Goal: Task Accomplishment & Management: Manage account settings

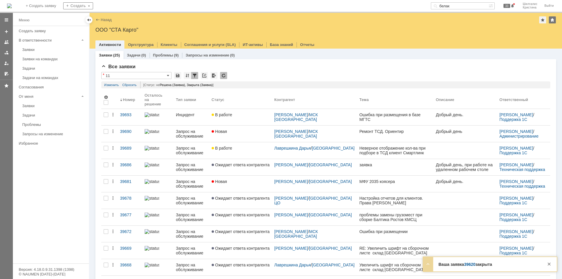
click at [49, 50] on div "Заявки" at bounding box center [53, 49] width 63 height 4
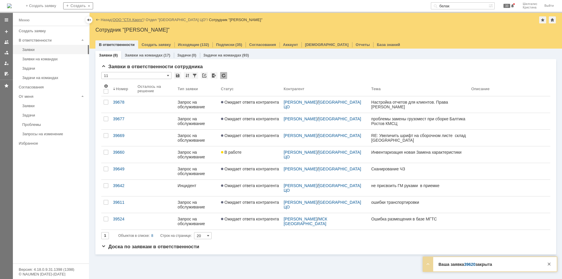
click at [122, 19] on link "ООО "СТА Карго"" at bounding box center [128, 20] width 31 height 4
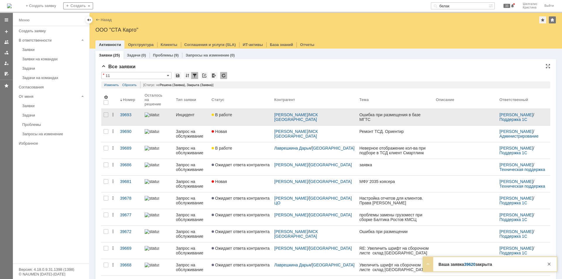
click at [233, 115] on link "В работе" at bounding box center [240, 117] width 63 height 16
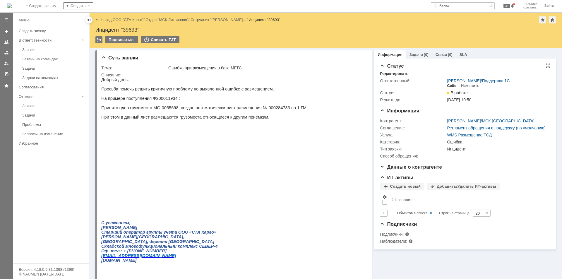
click at [449, 84] on div "Себе" at bounding box center [451, 85] width 9 height 5
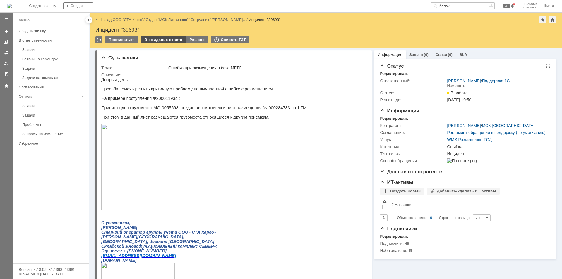
click at [165, 39] on div "В ожидание ответа" at bounding box center [163, 39] width 45 height 7
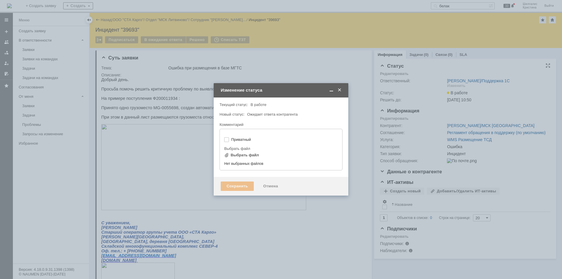
type input "[не указано]"
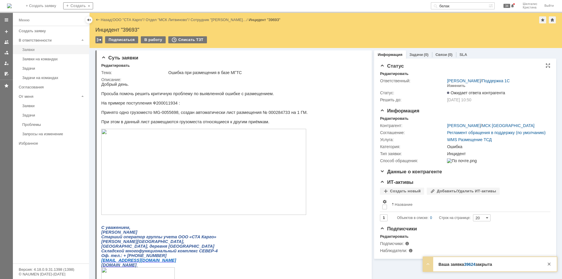
click at [39, 47] on link "Заявки" at bounding box center [54, 49] width 68 height 9
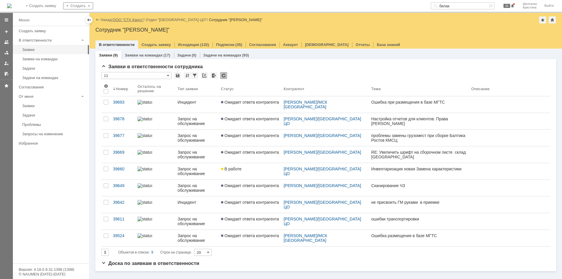
click at [131, 19] on link "ООО "СТА Карго"" at bounding box center [128, 20] width 31 height 4
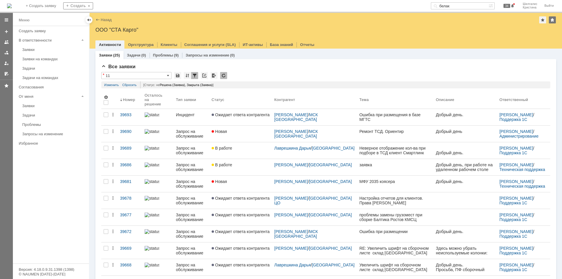
click at [51, 60] on div "Заявки на командах" at bounding box center [53, 59] width 63 height 4
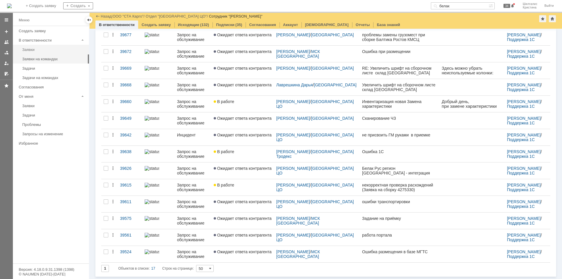
click at [33, 49] on div "Заявки" at bounding box center [53, 49] width 63 height 4
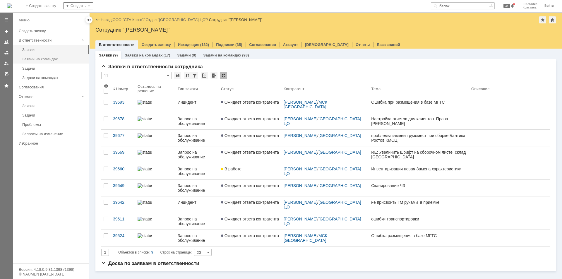
click at [38, 59] on div "Заявки на командах" at bounding box center [53, 59] width 63 height 4
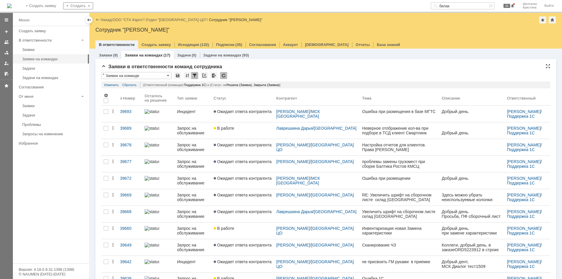
click at [132, 19] on link "ООО "СТА Карго"" at bounding box center [128, 20] width 31 height 4
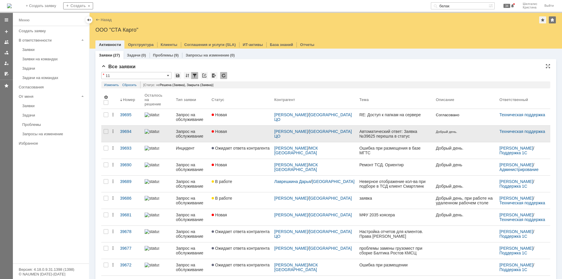
click at [238, 129] on div "Новая" at bounding box center [241, 131] width 58 height 5
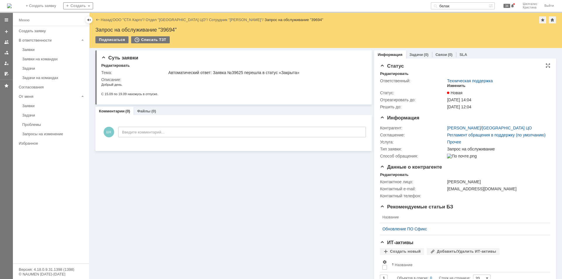
click at [456, 87] on div "Изменить" at bounding box center [456, 85] width 18 height 5
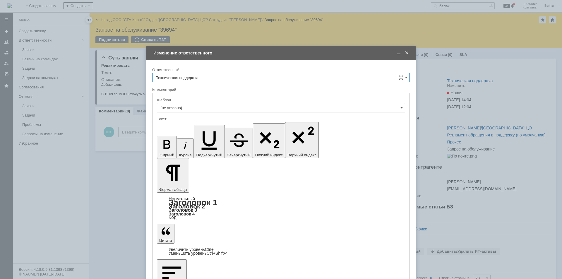
click at [218, 80] on input "Техническая поддержка" at bounding box center [281, 77] width 258 height 9
click at [179, 95] on div "Поддержка 1С" at bounding box center [281, 97] width 257 height 9
type input "Поддержка 1С"
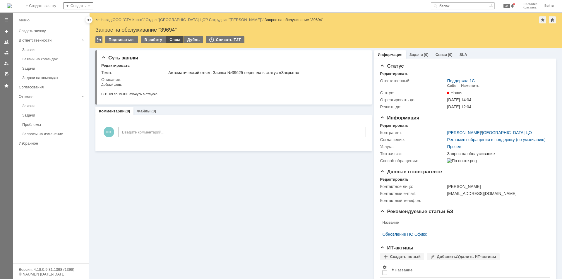
click at [171, 40] on div "Спам" at bounding box center [175, 39] width 18 height 7
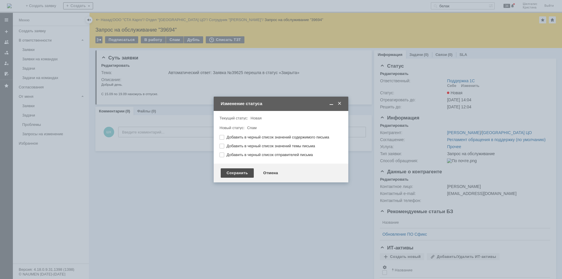
click at [238, 175] on div "Сохранить" at bounding box center [237, 172] width 33 height 9
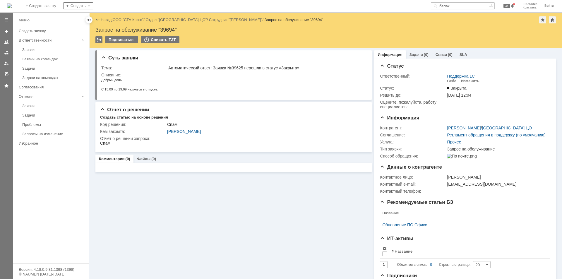
click at [132, 20] on link "ООО "СТА Карго"" at bounding box center [128, 20] width 31 height 4
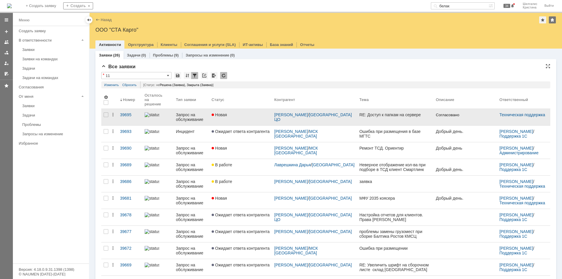
click at [244, 114] on link "Новая" at bounding box center [240, 117] width 63 height 16
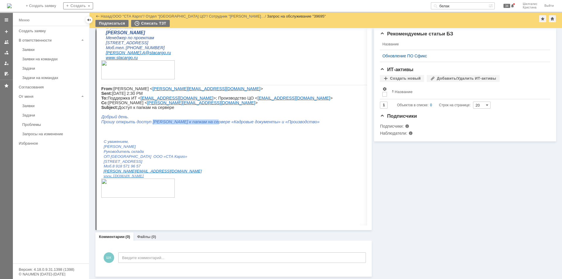
drag, startPoint x: 206, startPoint y: 139, endPoint x: 148, endPoint y: 138, distance: 58.0
click at [148, 124] on span "Прошу открыть доступ [PERSON_NAME] к папкам на сервере «Кадровые документы» и «…" at bounding box center [210, 122] width 219 height 5
copy span "[PERSON_NAME] к папкам"
drag, startPoint x: 432, startPoint y: 6, endPoint x: 419, endPoint y: 6, distance: 12.6
click at [419, 6] on div "На домашнюю + Создать заявку Создать белак 34 Шилгалис [PERSON_NAME]" at bounding box center [281, 6] width 562 height 13
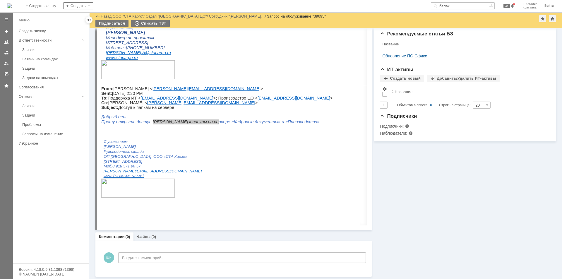
paste input "акарову [PERSON_NAME] к папкам"
type input "[PERSON_NAME] к папкам"
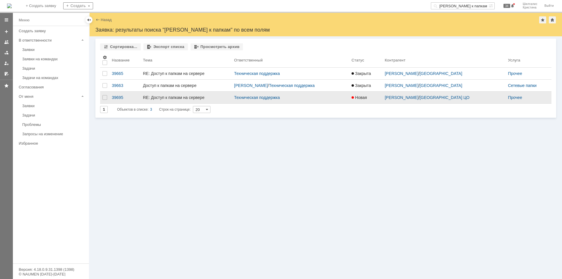
click at [175, 94] on link "RE: Доступ к папкам на сервере" at bounding box center [186, 98] width 91 height 12
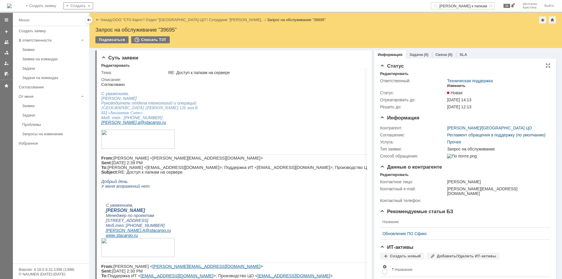
click at [454, 86] on div "Изменить" at bounding box center [456, 85] width 18 height 5
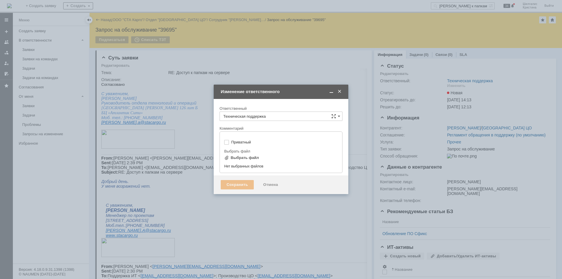
type input "[не указано]"
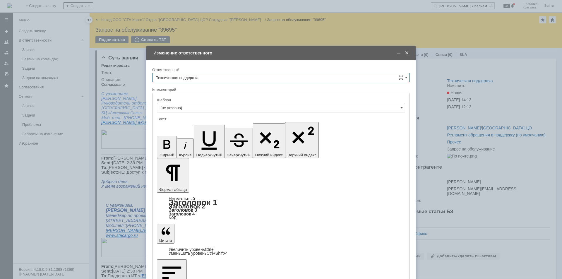
click at [193, 75] on input "Техническая поддержка" at bounding box center [281, 77] width 258 height 9
click at [191, 105] on div "[PERSON_NAME]" at bounding box center [281, 107] width 257 height 9
type input "[PERSON_NAME]"
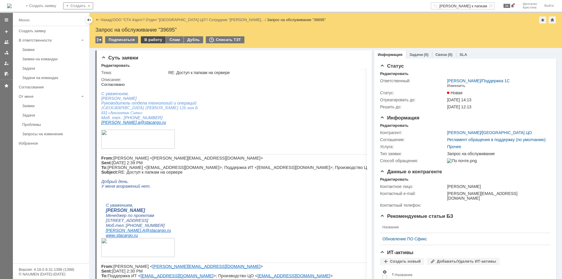
click at [150, 39] on div "В работу" at bounding box center [153, 39] width 25 height 7
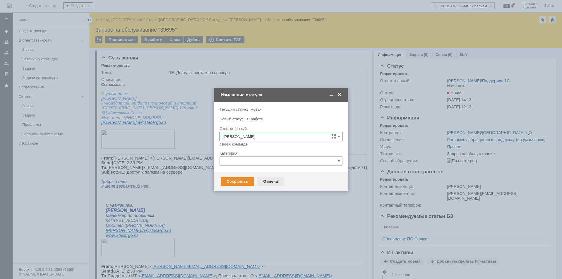
click at [273, 180] on div "Отмена" at bounding box center [270, 181] width 27 height 9
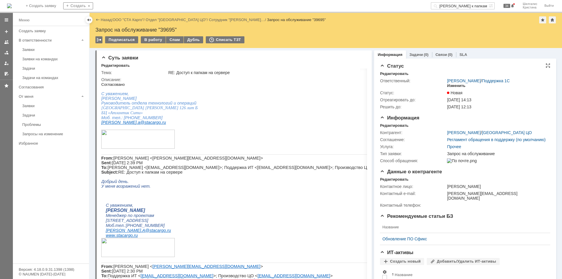
click at [450, 86] on div "Изменить" at bounding box center [456, 85] width 18 height 5
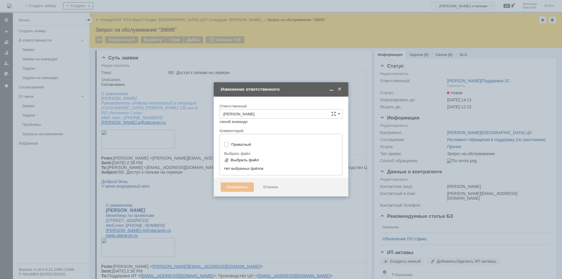
type input "[не указано]"
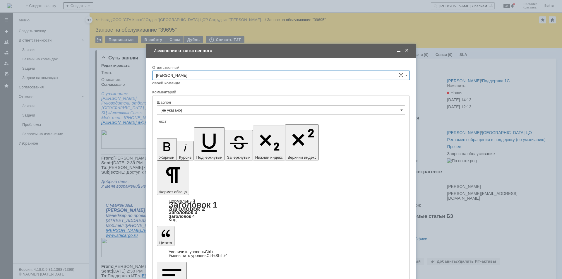
click at [187, 74] on input "[PERSON_NAME]" at bounding box center [281, 75] width 258 height 9
click at [187, 114] on span "[PERSON_NAME]" at bounding box center [281, 114] width 250 height 5
type input "[PERSON_NAME]"
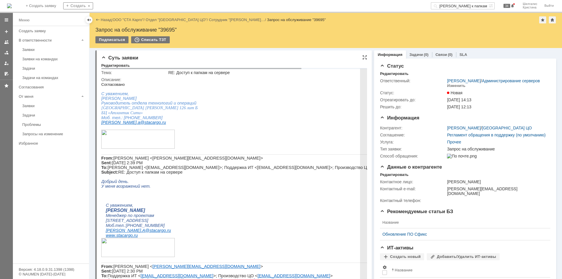
click at [222, 75] on td "RE: Доступ к папкам на сервере" at bounding box center [309, 72] width 285 height 7
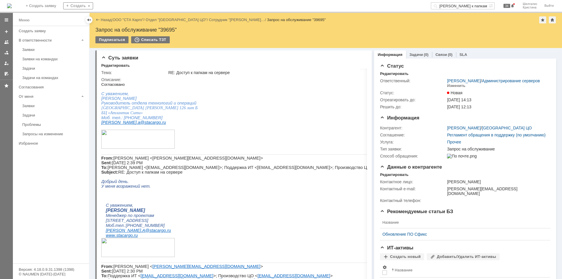
click at [173, 30] on div "Запрос на обслуживание "39695"" at bounding box center [325, 30] width 461 height 6
copy div "39695"
click at [126, 19] on link "ООО "СТА Карго"" at bounding box center [128, 20] width 31 height 4
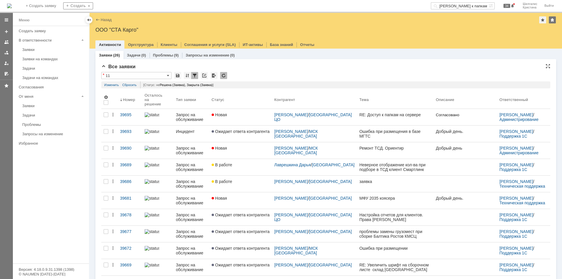
click at [255, 69] on div "Все заявки" at bounding box center [325, 67] width 449 height 6
click at [55, 60] on div "Заявки на командах" at bounding box center [53, 59] width 63 height 4
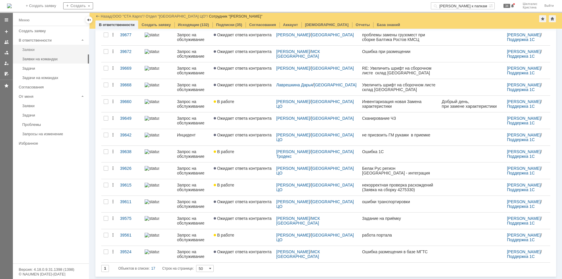
click at [40, 51] on div "Заявки" at bounding box center [53, 49] width 63 height 4
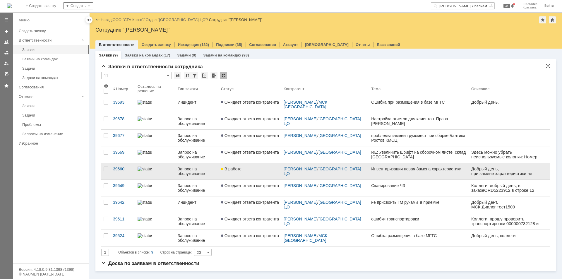
click at [251, 169] on div "В работе" at bounding box center [250, 169] width 58 height 5
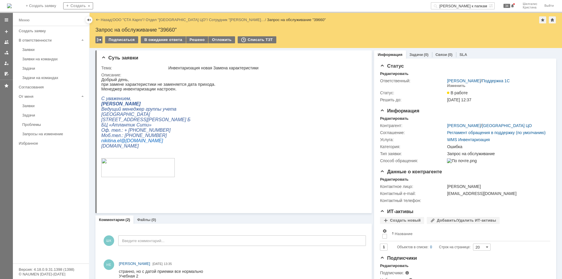
click at [171, 28] on div "Запрос на обслуживание "39660"" at bounding box center [325, 30] width 461 height 6
copy div "39660"
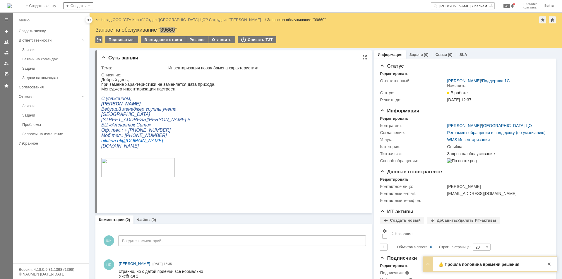
drag, startPoint x: 259, startPoint y: 103, endPoint x: 251, endPoint y: 103, distance: 7.3
click at [258, 104] on html "Добрый день, при замене характеристики не заменяется дата прихода. Менеджер инв…" at bounding box center [231, 137] width 260 height 121
click at [197, 40] on div "Решено" at bounding box center [197, 39] width 22 height 7
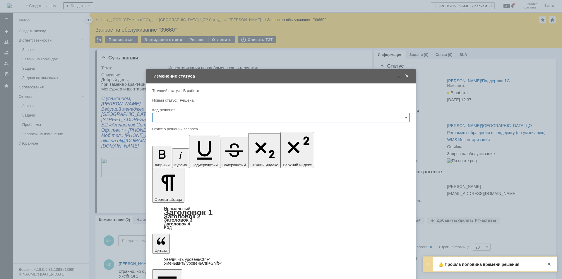
drag, startPoint x: 179, startPoint y: 119, endPoint x: 181, endPoint y: 122, distance: 3.7
click at [179, 119] on input "text" at bounding box center [281, 117] width 258 height 9
click at [172, 194] on span "Решено" at bounding box center [281, 196] width 250 height 5
type input "Решено"
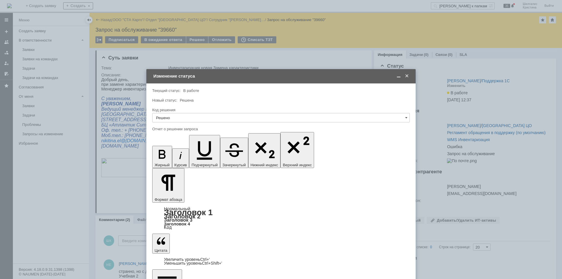
scroll to position [232, 2]
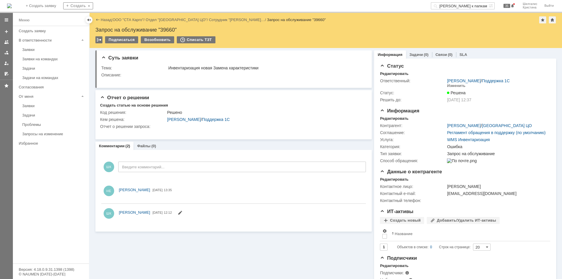
scroll to position [0, 0]
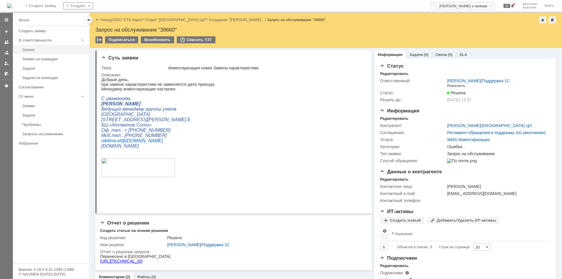
click at [41, 48] on div "Заявки" at bounding box center [53, 49] width 63 height 4
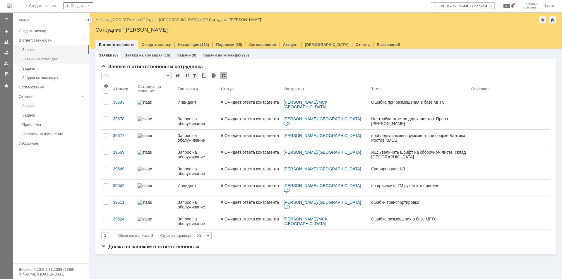
click at [35, 58] on div "Заявки на командах" at bounding box center [53, 59] width 63 height 4
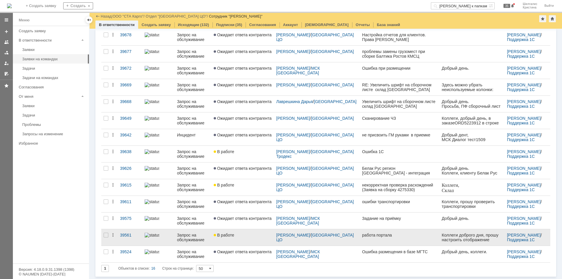
click at [247, 238] on link "В работе" at bounding box center [242, 237] width 63 height 16
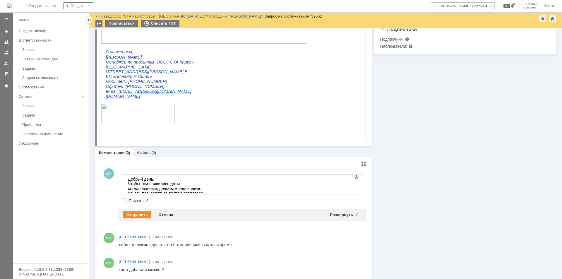
click at [183, 190] on div "Добрый день. Чтобы там появились даты согласованные, девочкам необходимо начать…" at bounding box center [169, 188] width 83 height 23
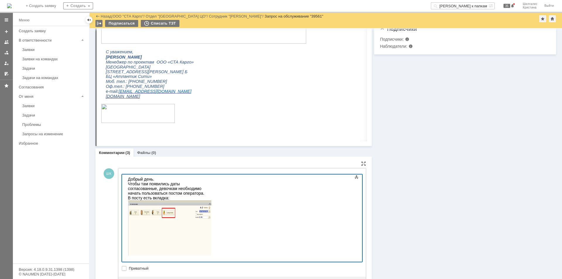
click at [183, 191] on div "Добрый день. Чтобы там появились даты согласованные, девочкам необходимо начать…" at bounding box center [169, 220] width 83 height 86
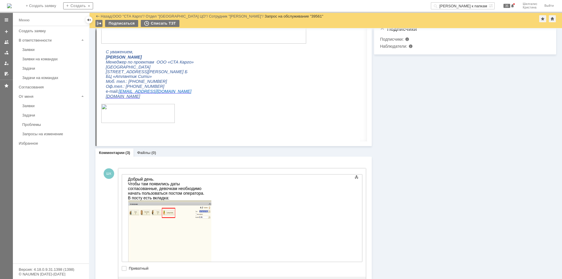
scroll to position [3, 0]
click at [211, 256] on div "Добрый день. Чтобы там появились даты согласованные, девочкам необходимо начать…" at bounding box center [169, 221] width 83 height 95
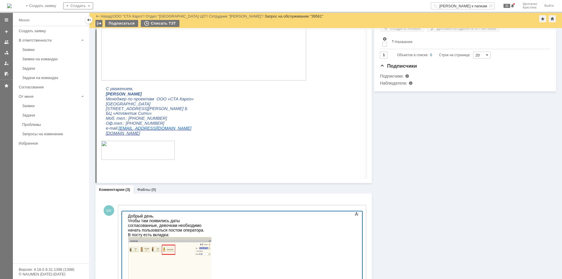
scroll to position [139, 0]
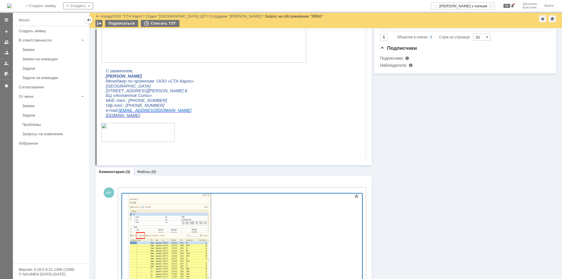
scroll to position [227, 0]
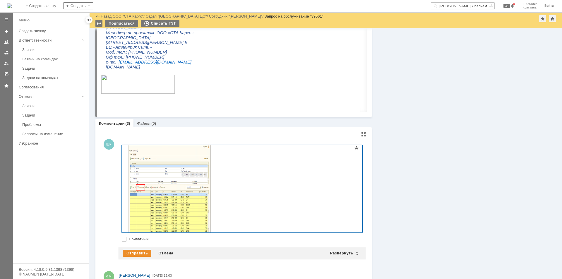
click at [211, 227] on div "Добрый день. Чтобы там появились даты согласованные, операторам необходимо нача…" at bounding box center [169, 140] width 83 height 208
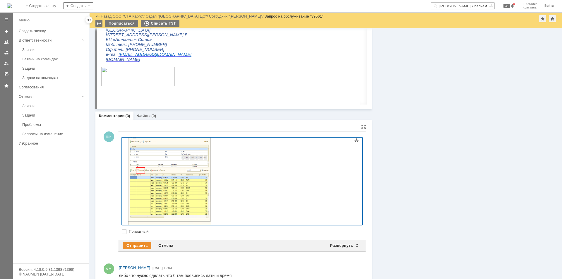
scroll to position [305, 0]
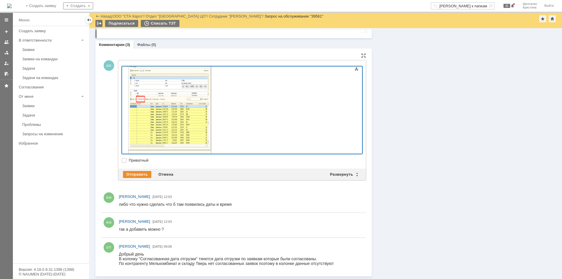
click at [211, 149] on div "Добрый день. Чтобы там появились даты согласованные, операторам необходимо нача…" at bounding box center [169, 59] width 83 height 222
drag, startPoint x: 166, startPoint y: 148, endPoint x: 142, endPoint y: 148, distance: 24.3
click at [142, 148] on div "Добрый день. Чтобы там появились даты согласованные, операторам необходимо нача…" at bounding box center [169, 61] width 83 height 227
click at [211, 148] on div "Добрый день. Чтобы там появились даты согласованные, операторам необходимо нача…" at bounding box center [169, 61] width 83 height 227
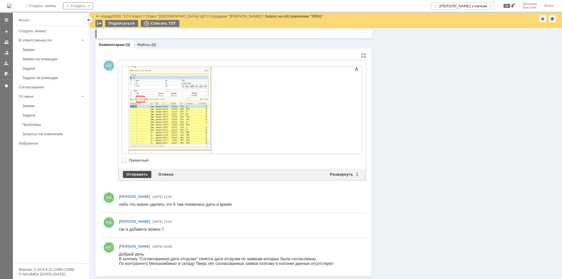
click at [144, 172] on div "Отправить" at bounding box center [137, 174] width 28 height 7
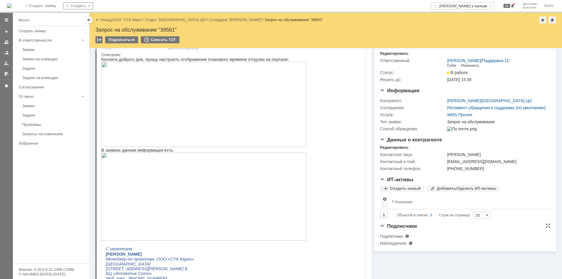
scroll to position [0, 0]
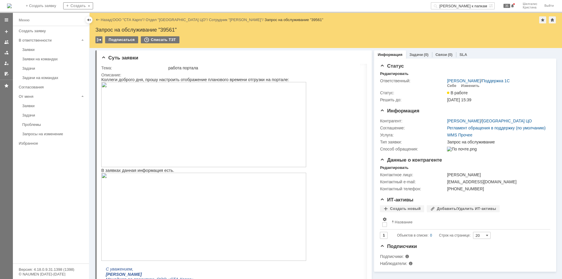
click at [171, 29] on div "Запрос на обслуживание "39561"" at bounding box center [325, 30] width 461 height 6
copy div "39561"
click at [132, 20] on link "ООО "СТА Карго"" at bounding box center [128, 20] width 31 height 4
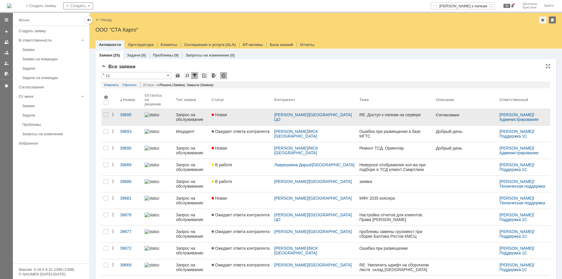
click at [241, 112] on div "Новая" at bounding box center [241, 114] width 58 height 5
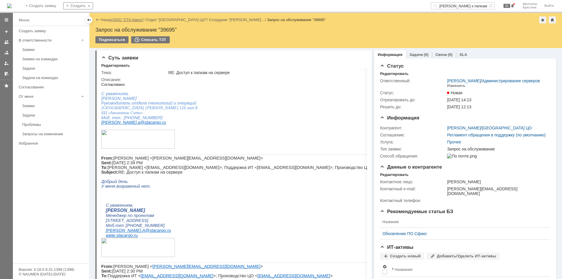
click at [132, 18] on link "ООО "СТА Карго"" at bounding box center [128, 20] width 31 height 4
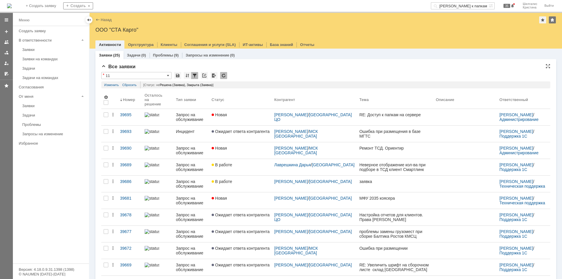
click at [340, 66] on div "Все заявки" at bounding box center [325, 67] width 449 height 6
